Goal: Task Accomplishment & Management: Use online tool/utility

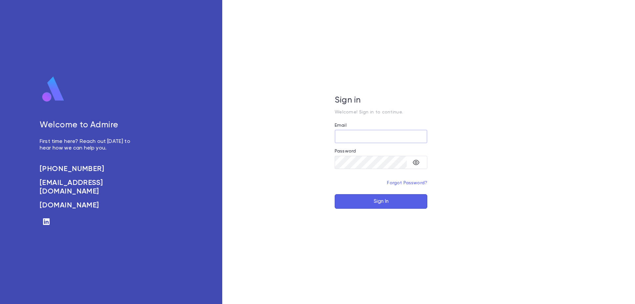
click at [361, 139] on input "Email" at bounding box center [381, 136] width 93 height 13
type input "**********"
drag, startPoint x: 391, startPoint y: 199, endPoint x: 399, endPoint y: 197, distance: 7.8
click at [399, 197] on button "Sign In" at bounding box center [381, 201] width 93 height 15
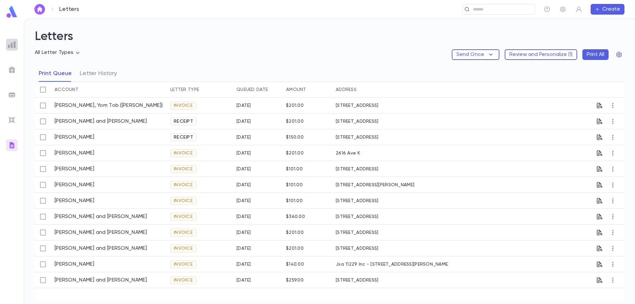
click at [11, 44] on img at bounding box center [12, 45] width 8 height 8
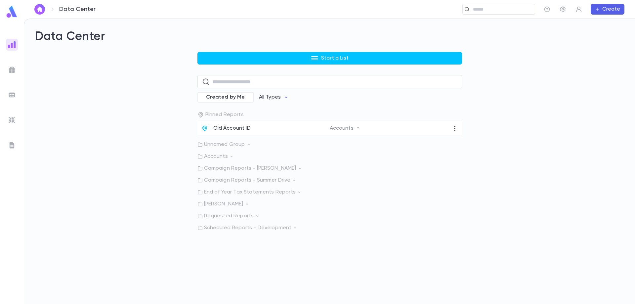
click at [14, 14] on img at bounding box center [11, 11] width 13 height 13
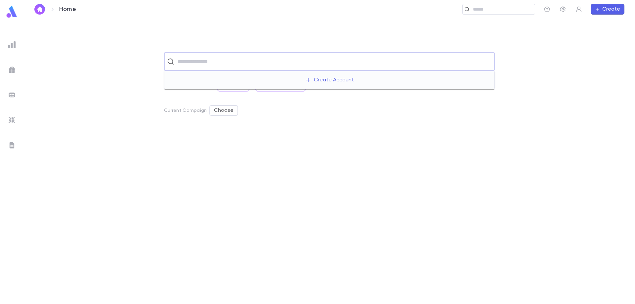
click at [203, 61] on input "text" at bounding box center [334, 61] width 316 height 13
drag, startPoint x: 105, startPoint y: 81, endPoint x: 47, endPoint y: 51, distance: 65.5
click at [101, 80] on div "​ Recent Scratch Lists MD DONOR All Scratch Lists Current Campaign Choose" at bounding box center [329, 177] width 590 height 251
click at [15, 45] on img at bounding box center [12, 45] width 8 height 8
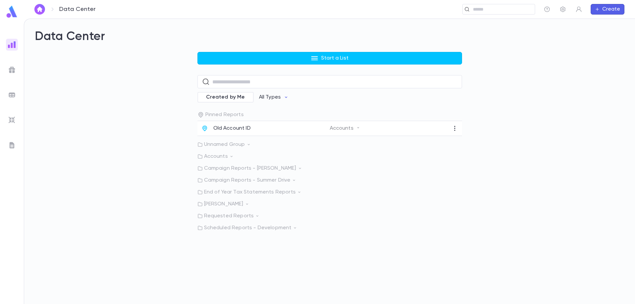
click at [208, 144] on p "Unnamed Group" at bounding box center [329, 144] width 265 height 7
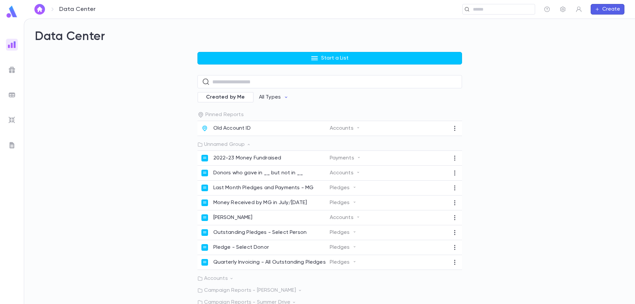
click at [160, 137] on div "Start a List ​ Created by Me All Types Pinned Reports Old Account ID Accounts U…" at bounding box center [330, 202] width 590 height 301
drag, startPoint x: 123, startPoint y: 87, endPoint x: 118, endPoint y: 87, distance: 5.0
click at [118, 87] on div "Start a List ​ Created by Me All Types Pinned Reports Old Account ID Accounts U…" at bounding box center [330, 202] width 590 height 301
drag, startPoint x: 11, startPoint y: 43, endPoint x: 14, endPoint y: 41, distance: 3.6
click at [11, 44] on img at bounding box center [12, 45] width 8 height 8
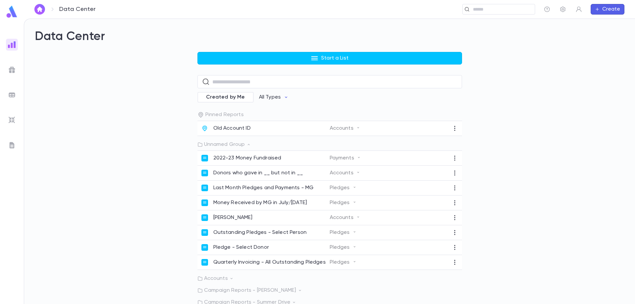
click at [10, 68] on img at bounding box center [12, 70] width 8 height 8
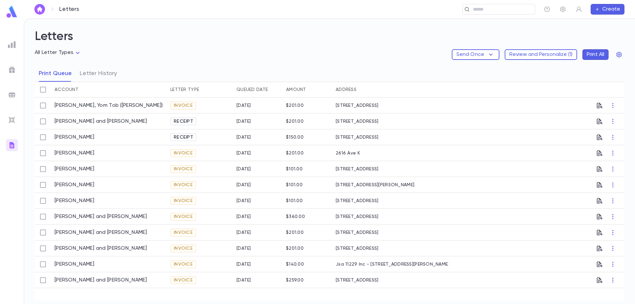
click at [493, 52] on icon "button" at bounding box center [491, 55] width 8 height 8
drag, startPoint x: 436, startPoint y: 57, endPoint x: 443, endPoint y: 53, distance: 7.7
click at [435, 56] on div at bounding box center [317, 152] width 635 height 304
click at [593, 53] on button "Print All" at bounding box center [595, 54] width 26 height 11
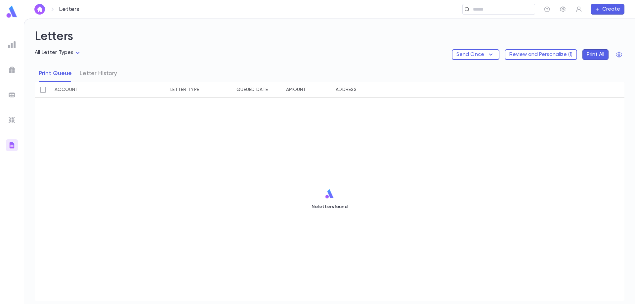
drag, startPoint x: 594, startPoint y: 52, endPoint x: 581, endPoint y: 55, distance: 13.2
click at [594, 52] on button "Print All" at bounding box center [595, 54] width 26 height 11
click at [555, 54] on button "Review and Personalize ( 1 )" at bounding box center [541, 54] width 72 height 11
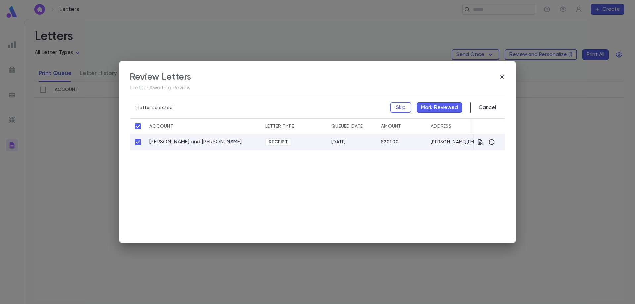
click at [282, 144] on span "Receipt" at bounding box center [278, 141] width 25 height 5
click at [249, 170] on div "1 letter selected Skip Mark Reviewed Cancel Account Letter Type Queued Date Amo…" at bounding box center [318, 165] width 376 height 136
click at [477, 141] on icon "button" at bounding box center [480, 142] width 7 height 7
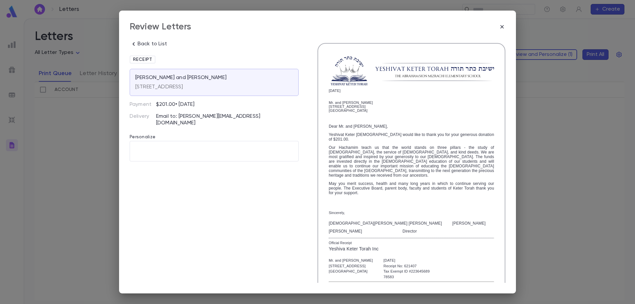
click at [142, 59] on span "Receipt" at bounding box center [142, 59] width 24 height 5
click at [209, 31] on div "Review Letters" at bounding box center [318, 26] width 376 height 11
click at [501, 26] on icon "button" at bounding box center [502, 26] width 7 height 7
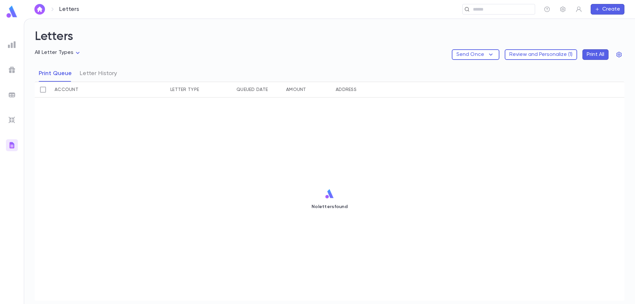
drag, startPoint x: 222, startPoint y: 169, endPoint x: 215, endPoint y: 165, distance: 8.4
click at [218, 168] on div "No letters found" at bounding box center [330, 199] width 590 height 203
